Goal: Task Accomplishment & Management: Manage account settings

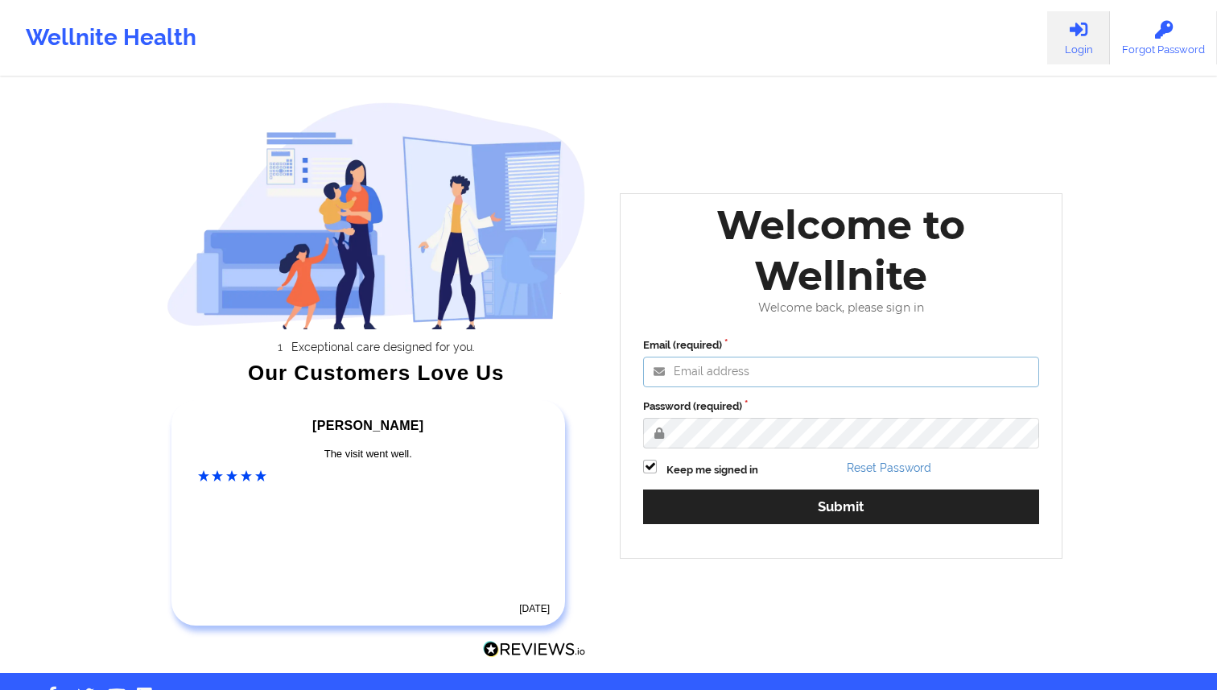
click at [778, 386] on input "Email (required)" at bounding box center [841, 372] width 396 height 31
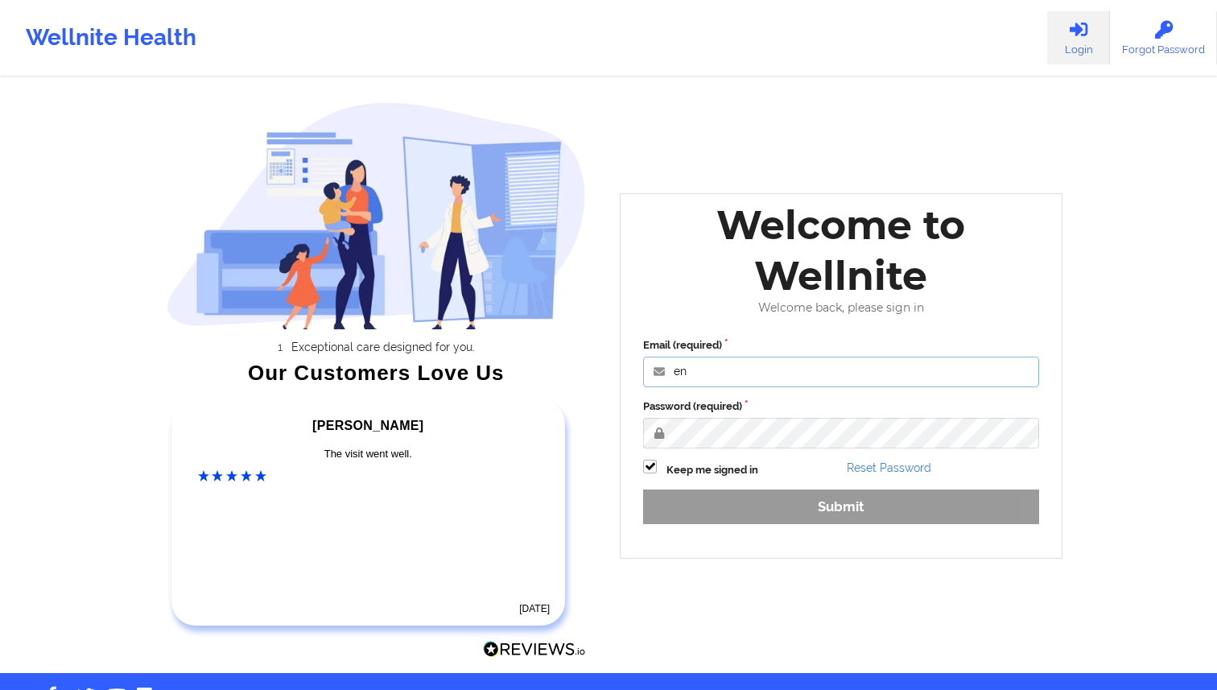
type input "engineeringadmin@wellnite.com"
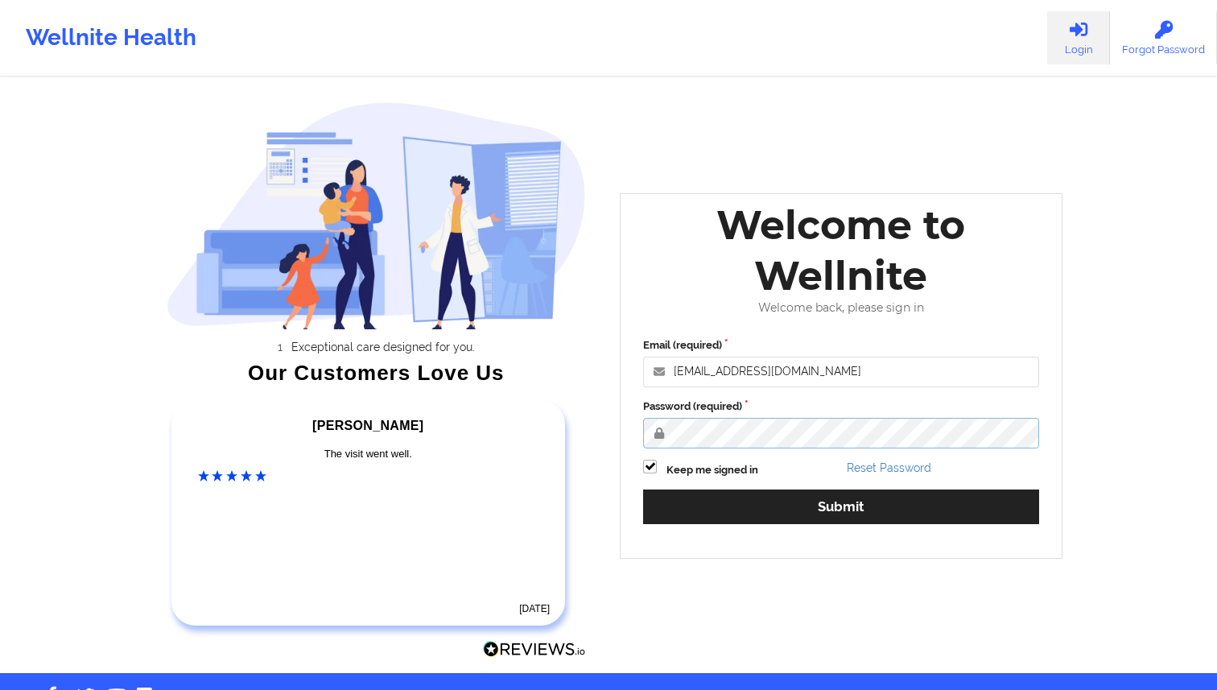
click at [643, 489] on button "Submit" at bounding box center [841, 506] width 396 height 35
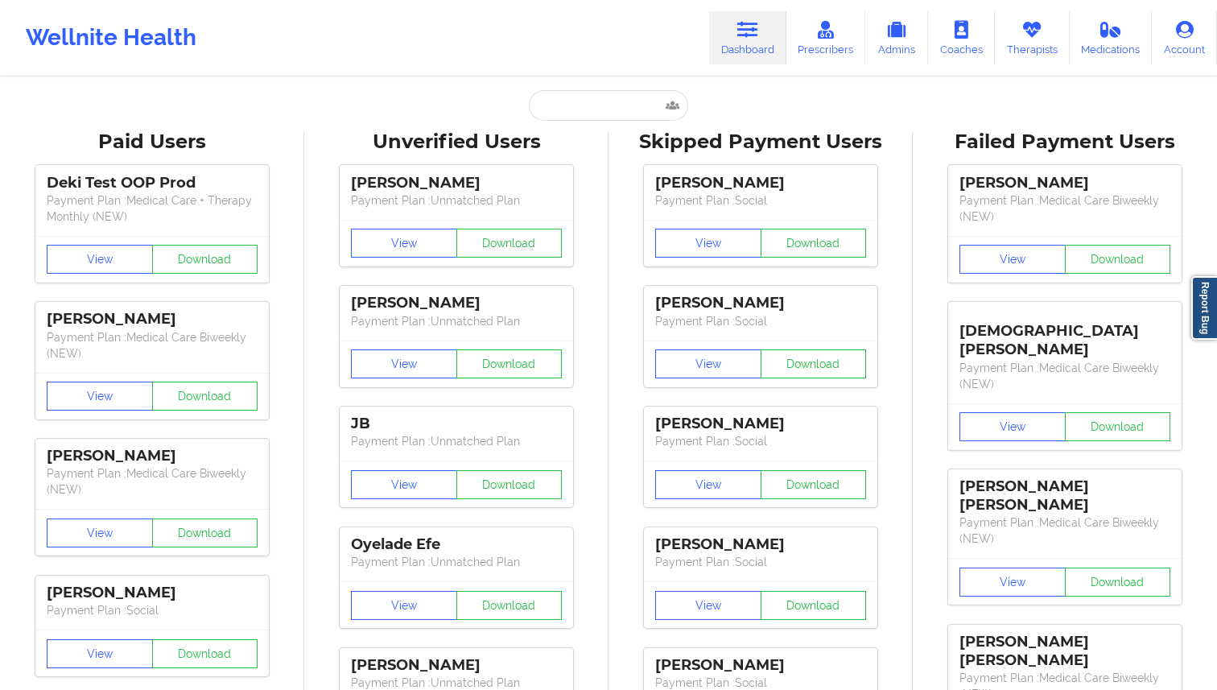
click at [1046, 47] on link "Therapists" at bounding box center [1032, 37] width 75 height 53
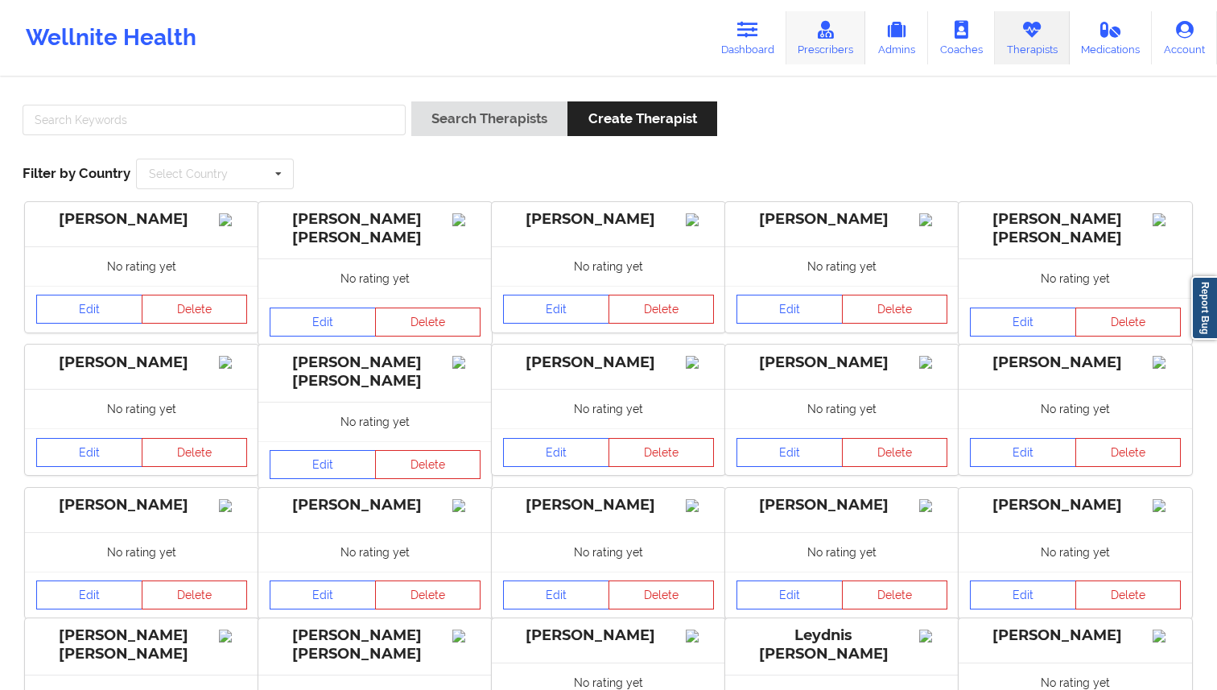
click at [801, 48] on link "Prescribers" at bounding box center [826, 37] width 80 height 53
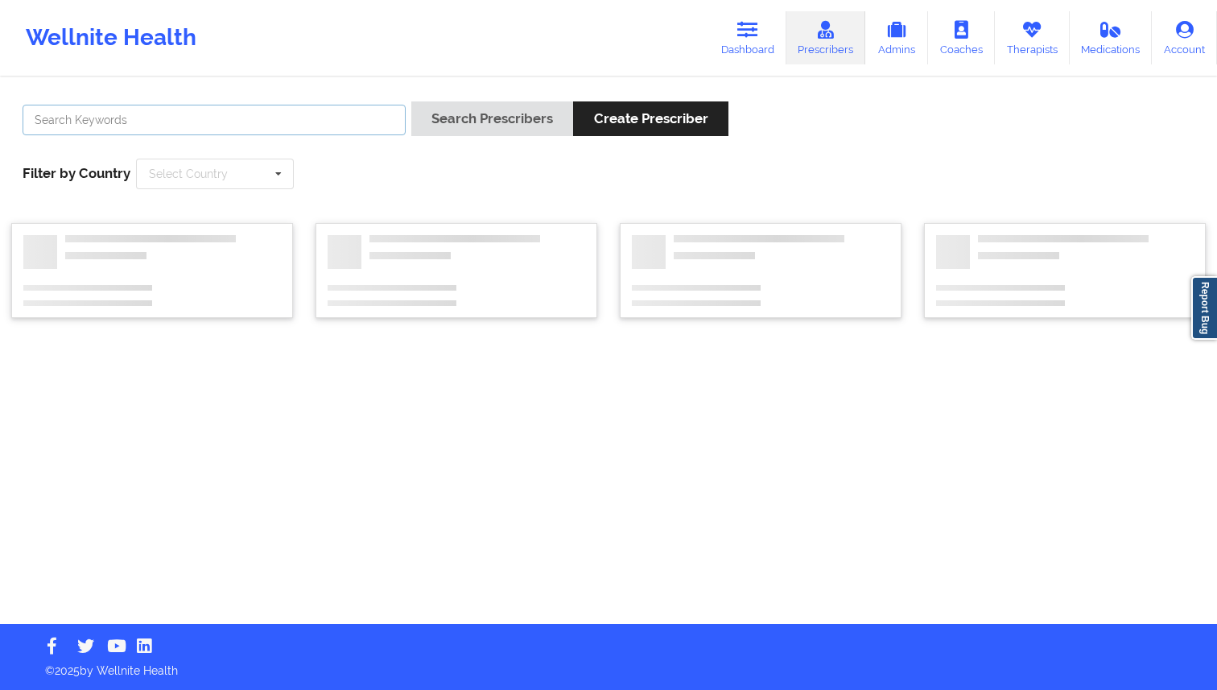
click at [265, 127] on input "text" at bounding box center [214, 120] width 383 height 31
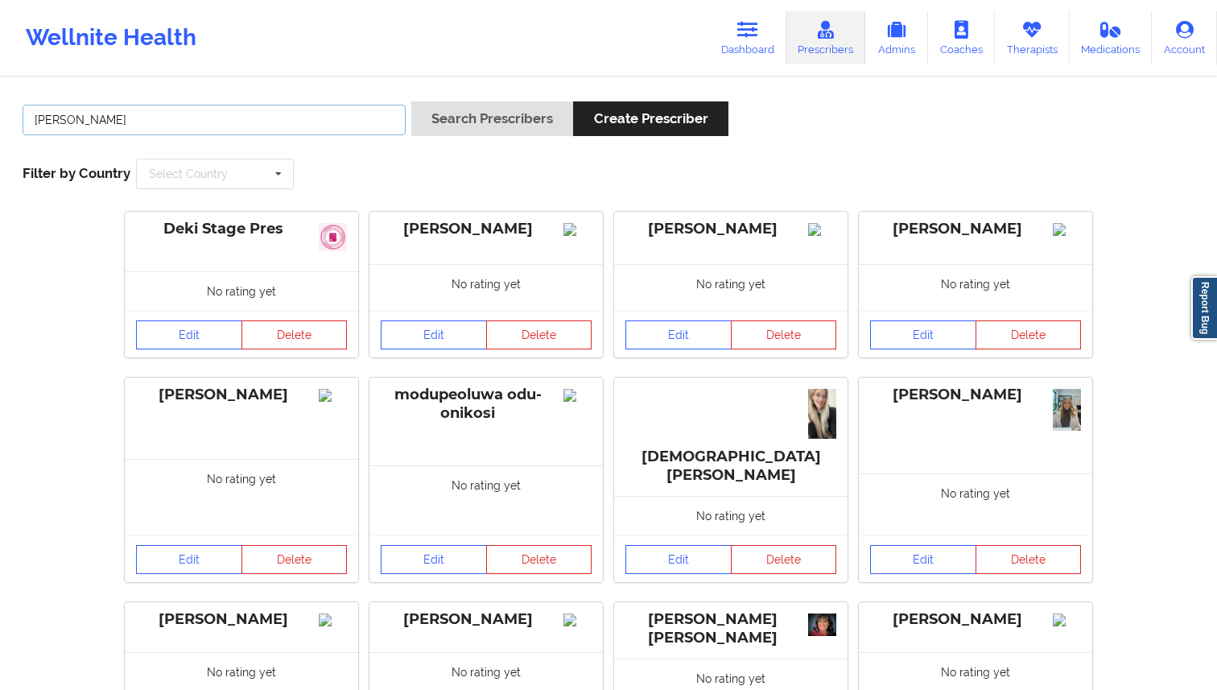
type input "amy halanski"
click at [411, 101] on button "Search Prescribers" at bounding box center [492, 118] width 162 height 35
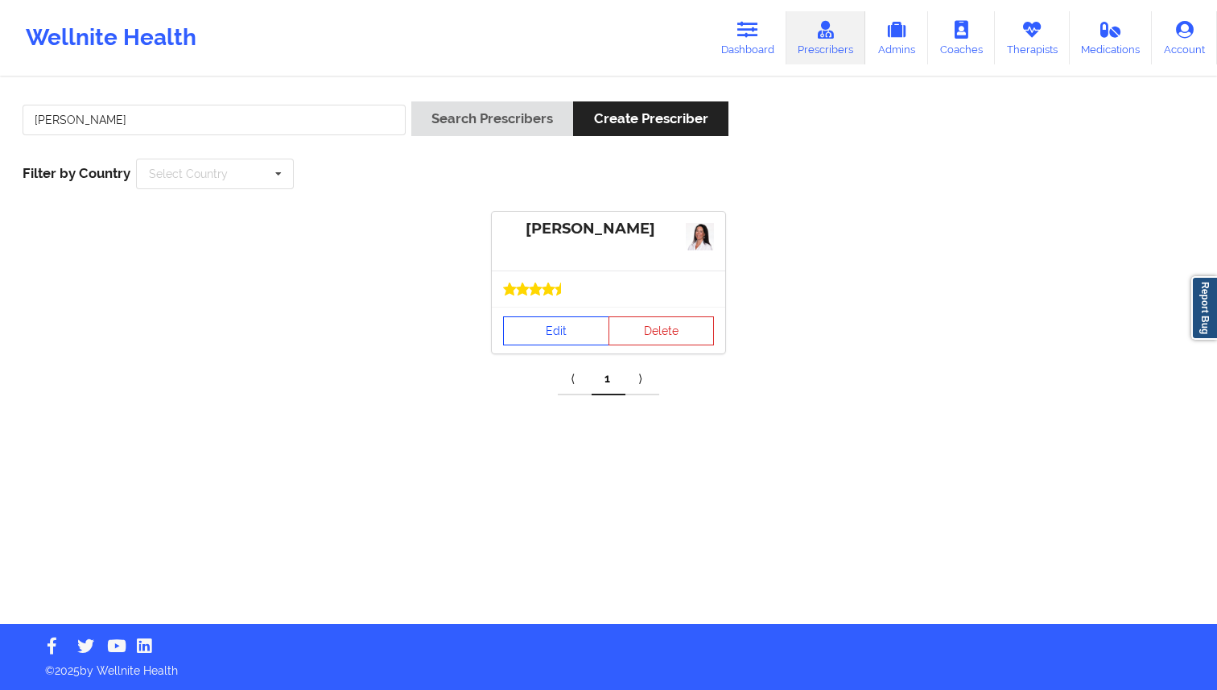
click at [554, 330] on link "Edit" at bounding box center [556, 330] width 106 height 29
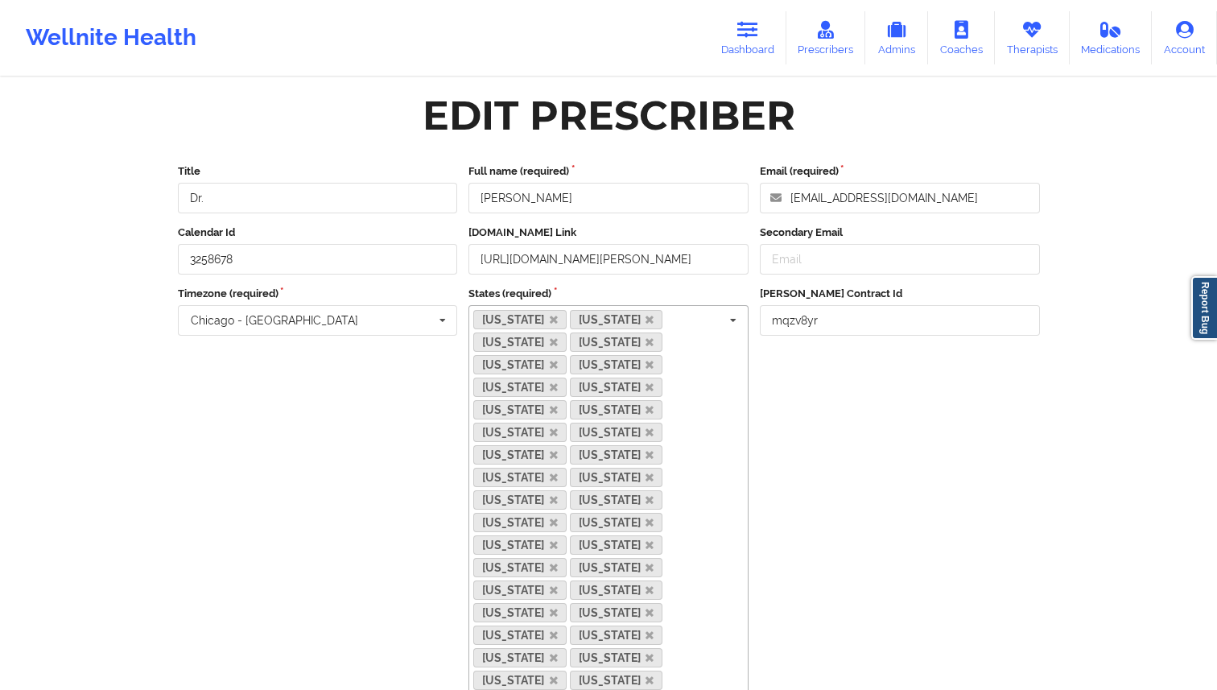
scroll to position [145, 0]
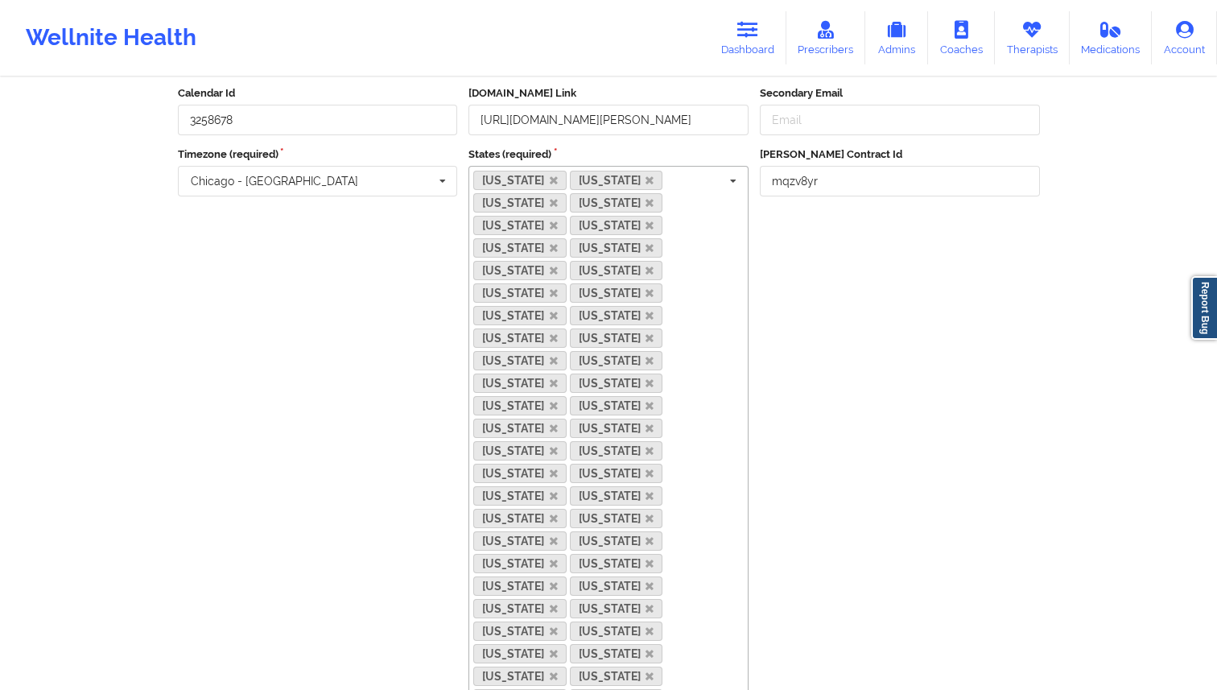
click at [712, 273] on div "Arizona California Connecticut Delaware Indiana Louisiana Maine Maryland Massac…" at bounding box center [609, 452] width 280 height 572
click at [869, 492] on div "Deel Contract Id mqzv8yr" at bounding box center [899, 442] width 291 height 591
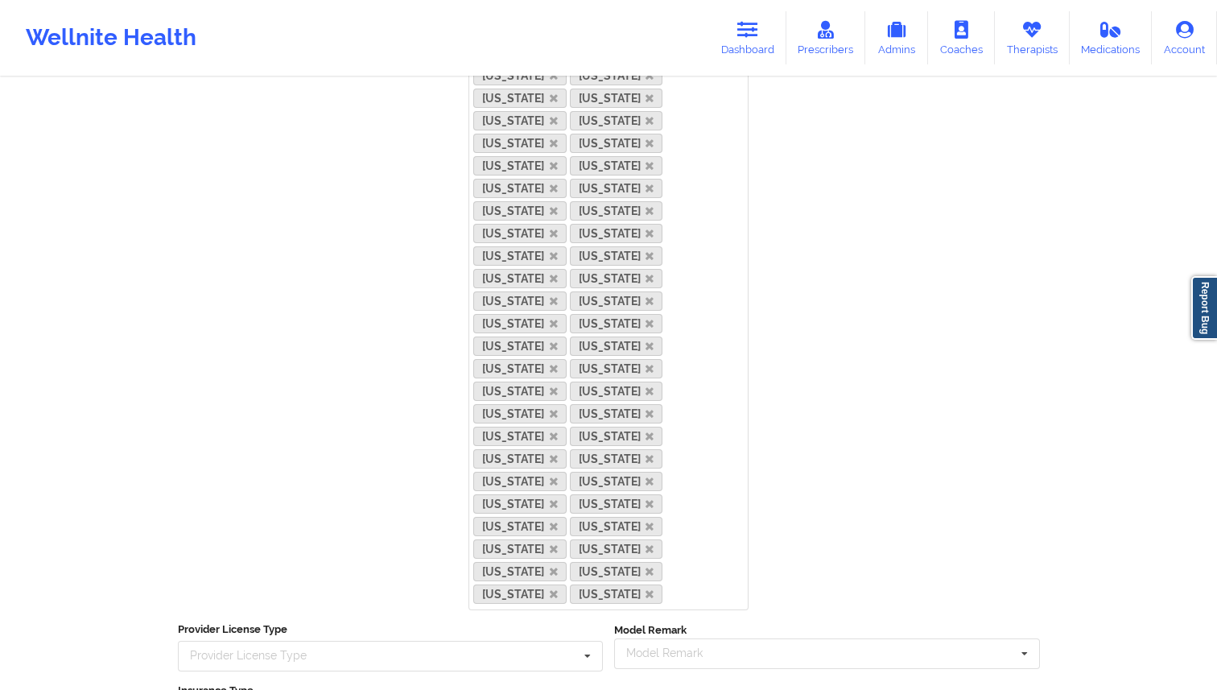
scroll to position [107, 0]
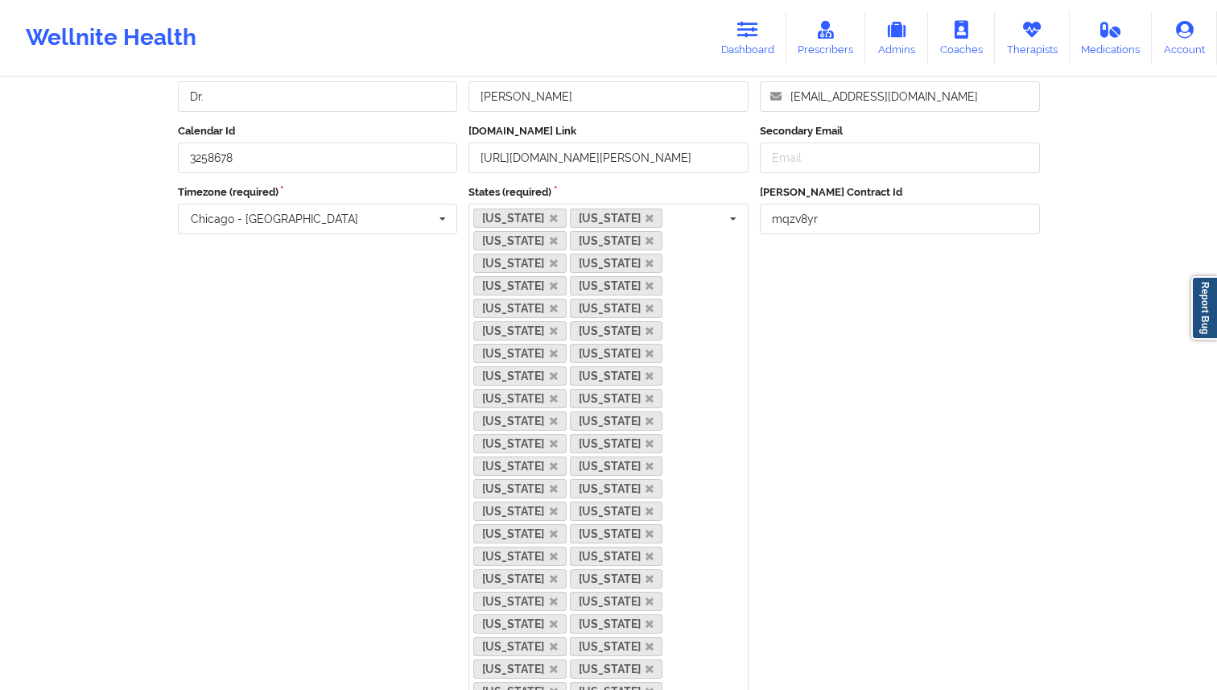
click at [815, 345] on div "Deel Contract Id mqzv8yr" at bounding box center [899, 479] width 291 height 591
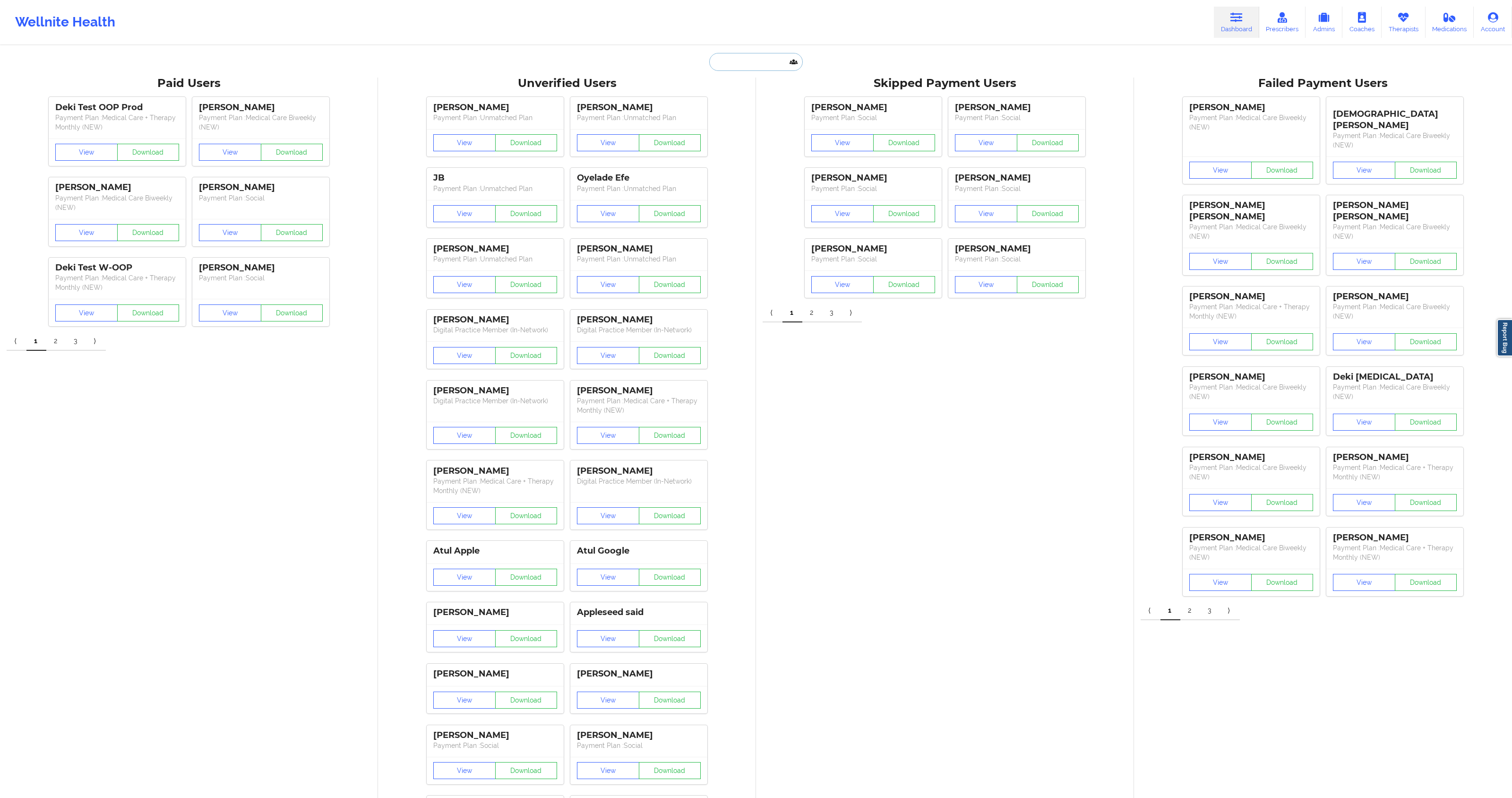
click at [772, 64] on input "text" at bounding box center [755, 62] width 93 height 18
paste input "insurances"
type input "insurances"
click at [750, 64] on input "text" at bounding box center [755, 62] width 93 height 18
paste input "[EMAIL_ADDRESS][DOMAIN_NAME] Smartlook Session Link"
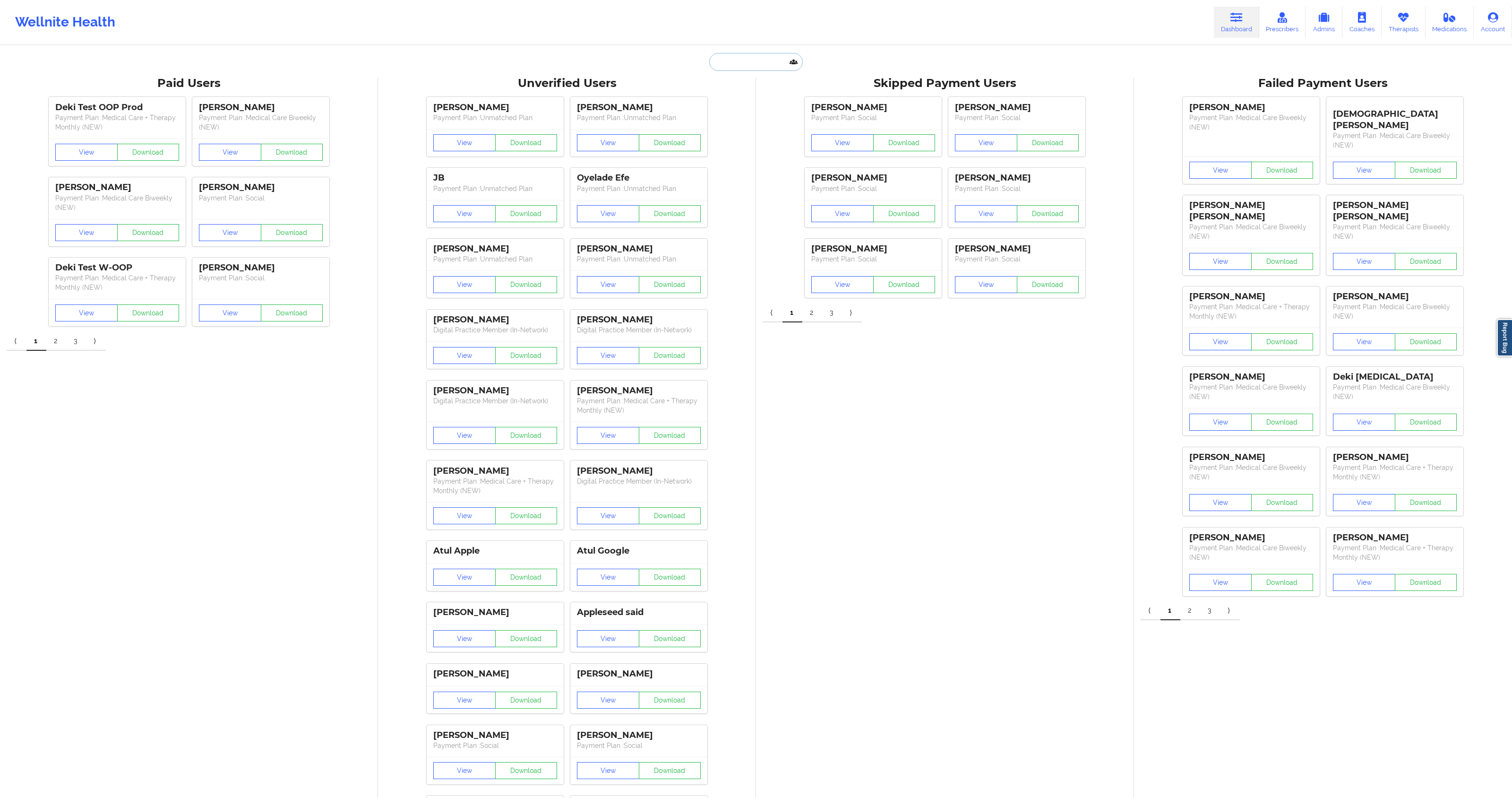
type input "[EMAIL_ADDRESS][DOMAIN_NAME] Smartlook Session Link"
click at [748, 64] on input "text" at bounding box center [755, 62] width 93 height 18
paste input "[EMAIL_ADDRESS][DOMAIN_NAME]"
type input "[EMAIL_ADDRESS][DOMAIN_NAME]"
click at [749, 95] on div "[PERSON_NAME] - [EMAIL_ADDRESS][DOMAIN_NAME]" at bounding box center [779, 103] width 127 height 18
